Goal: Check status

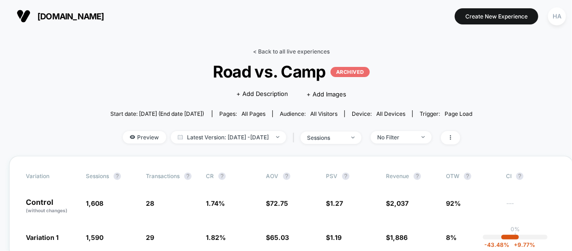
click at [280, 51] on link "< Back to all live experiences" at bounding box center [291, 51] width 77 height 7
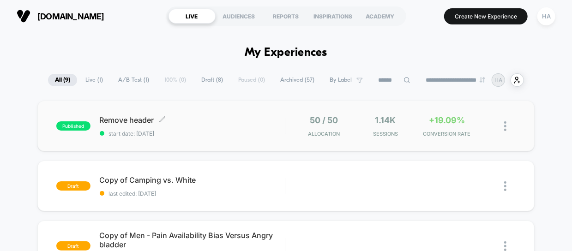
click at [223, 120] on span "Remove header Click to edit experience details" at bounding box center [193, 119] width 186 height 9
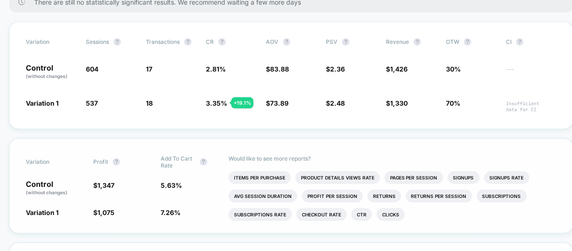
scroll to position [163, 0]
